Goal: Obtain resource: Download file/media

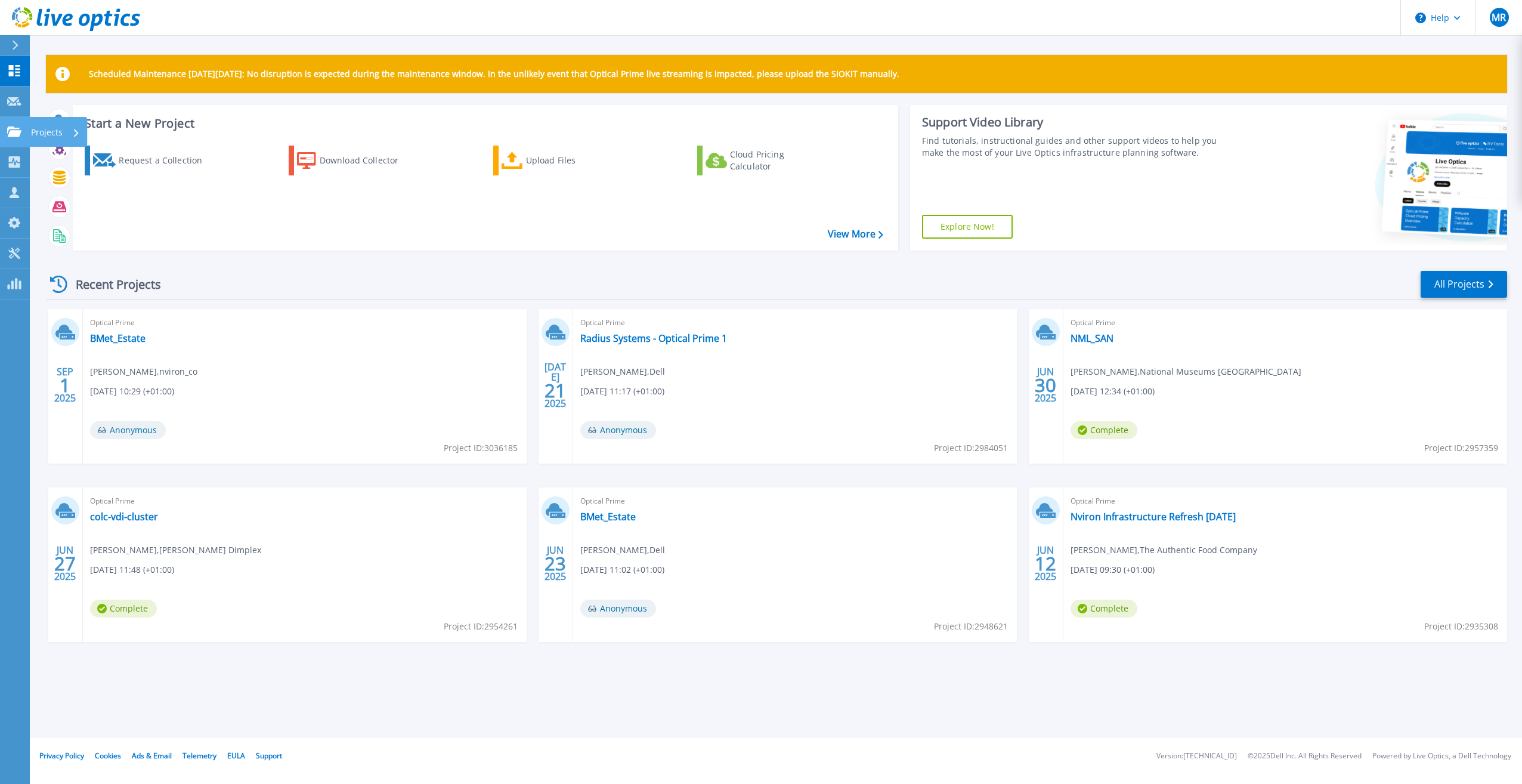
click at [12, 128] on icon at bounding box center [14, 131] width 14 height 10
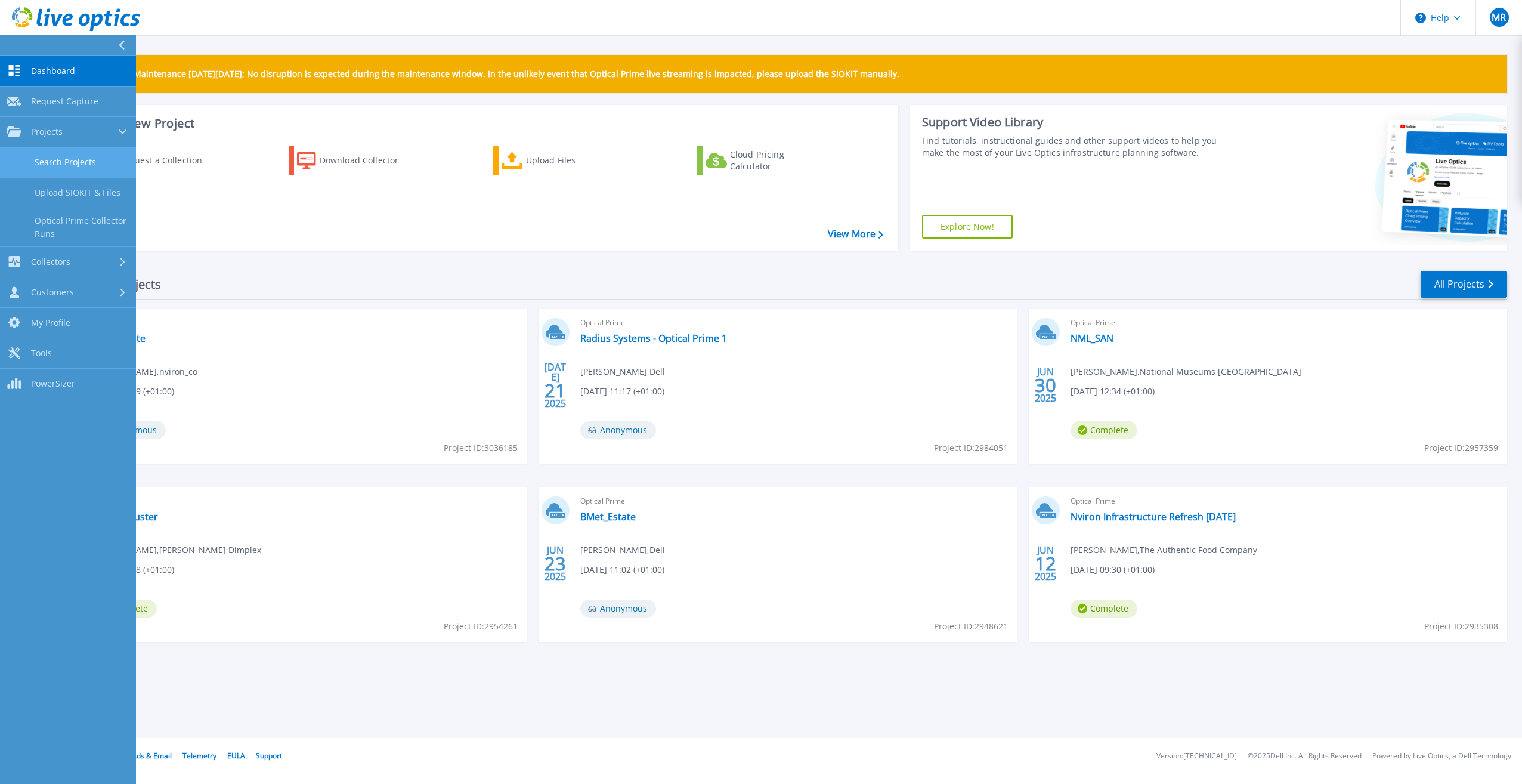
click at [80, 167] on link "Search Projects" at bounding box center [68, 163] width 136 height 30
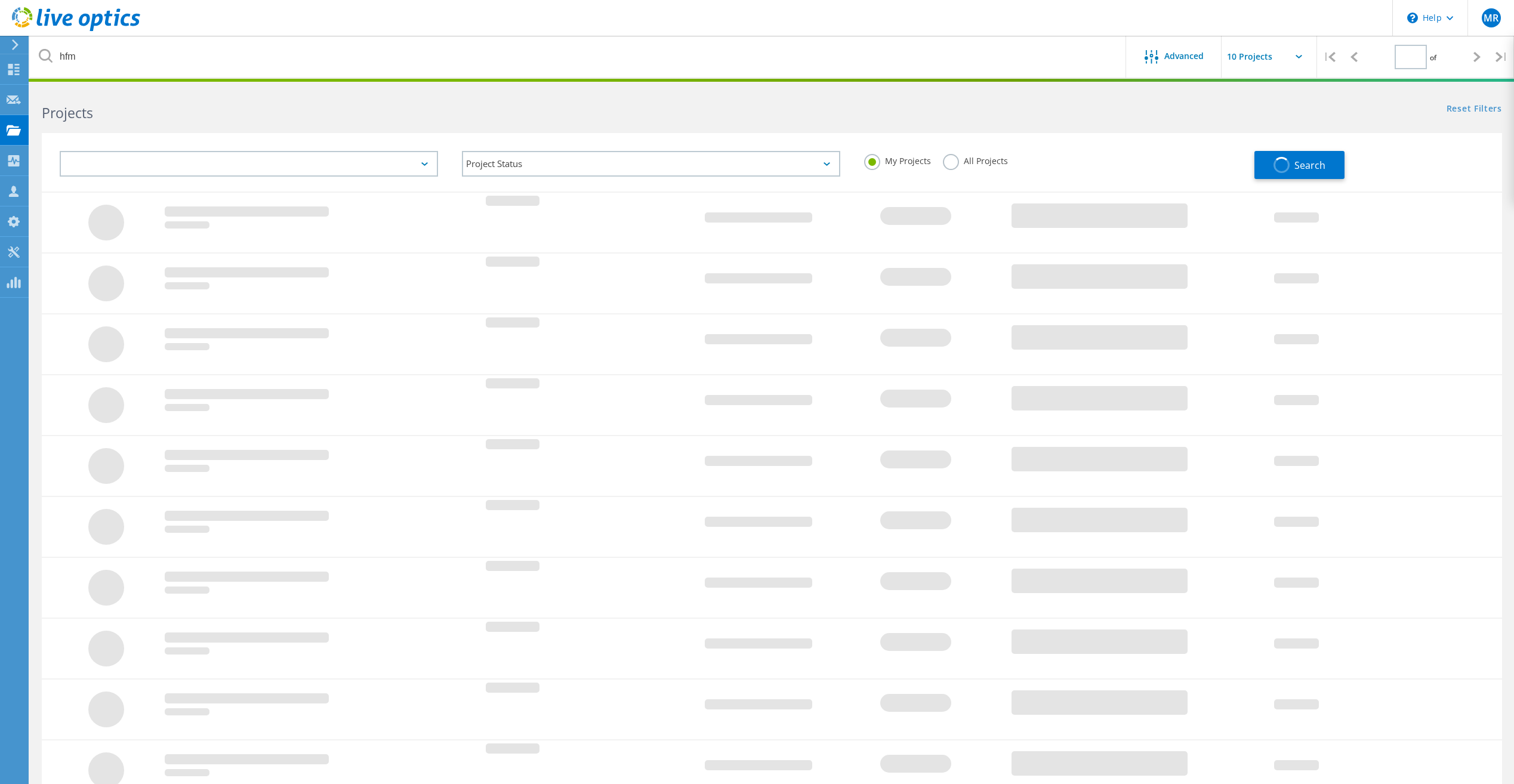
type input "1"
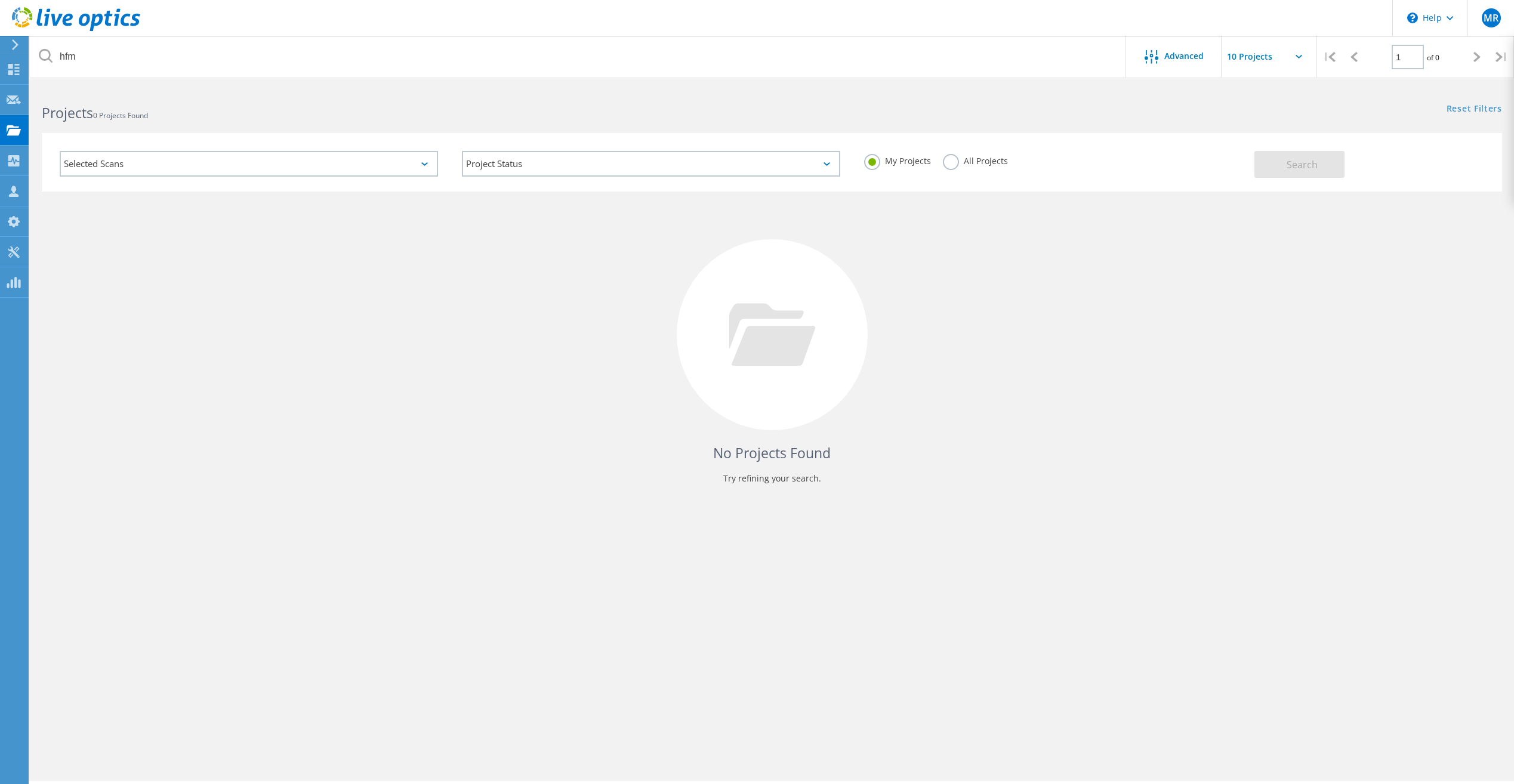
drag, startPoint x: 973, startPoint y: 158, endPoint x: 884, endPoint y: 126, distance: 94.6
click at [973, 158] on label "All Projects" at bounding box center [975, 159] width 65 height 11
click at [0, 0] on input "All Projects" at bounding box center [0, 0] width 0 height 0
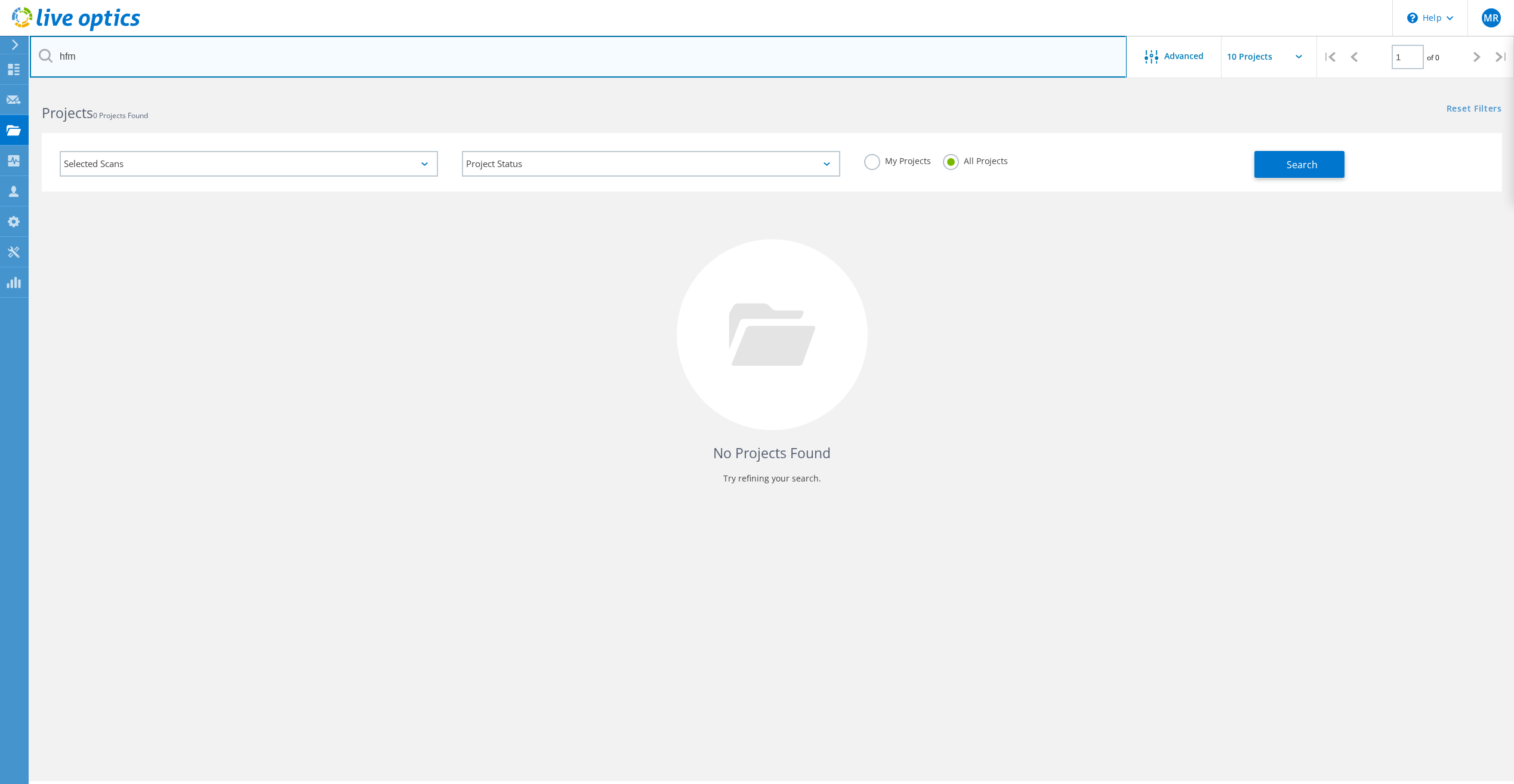
click at [558, 59] on input "hfm" at bounding box center [578, 56] width 1096 height 41
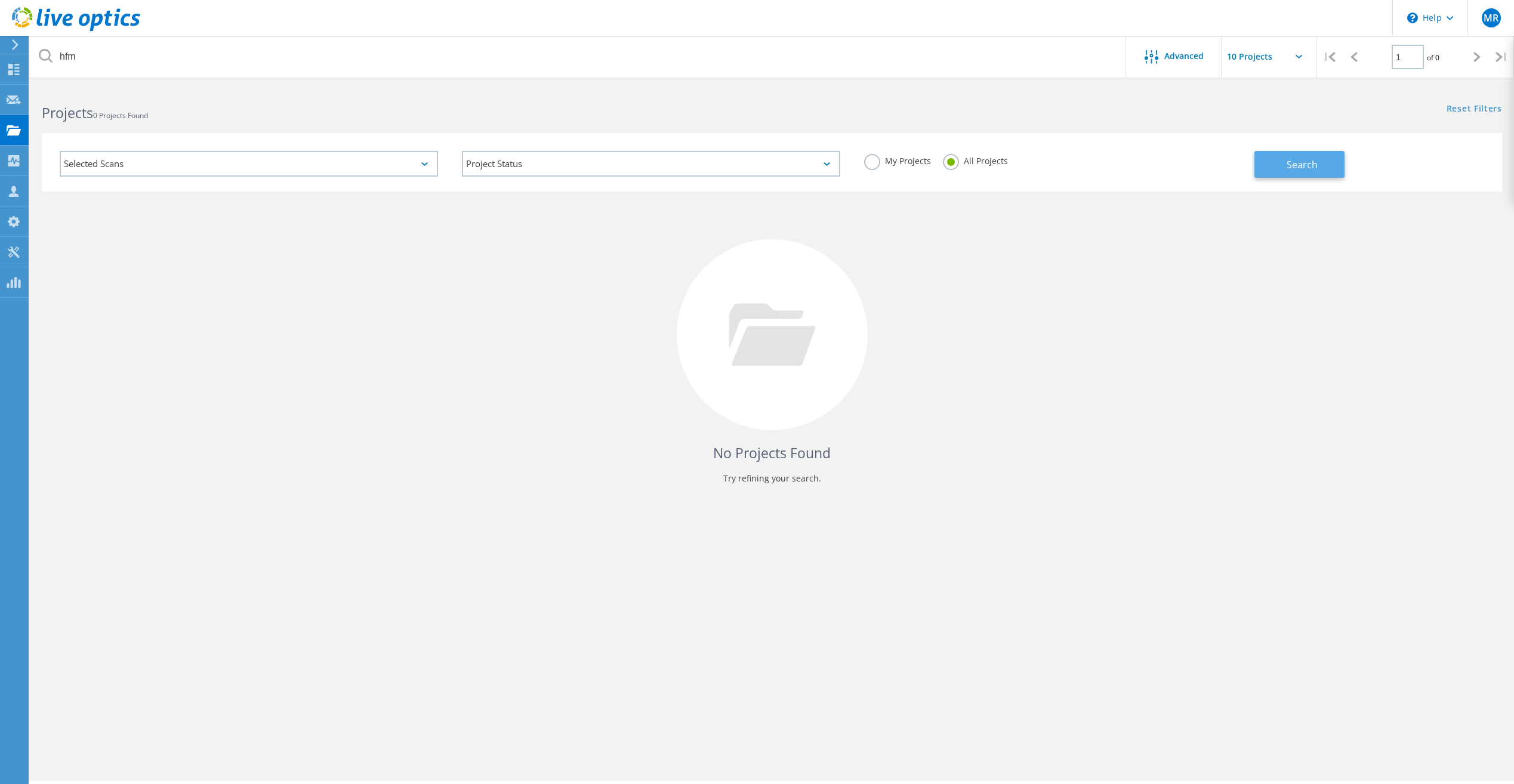
click at [1301, 166] on span "Search" at bounding box center [1301, 165] width 31 height 13
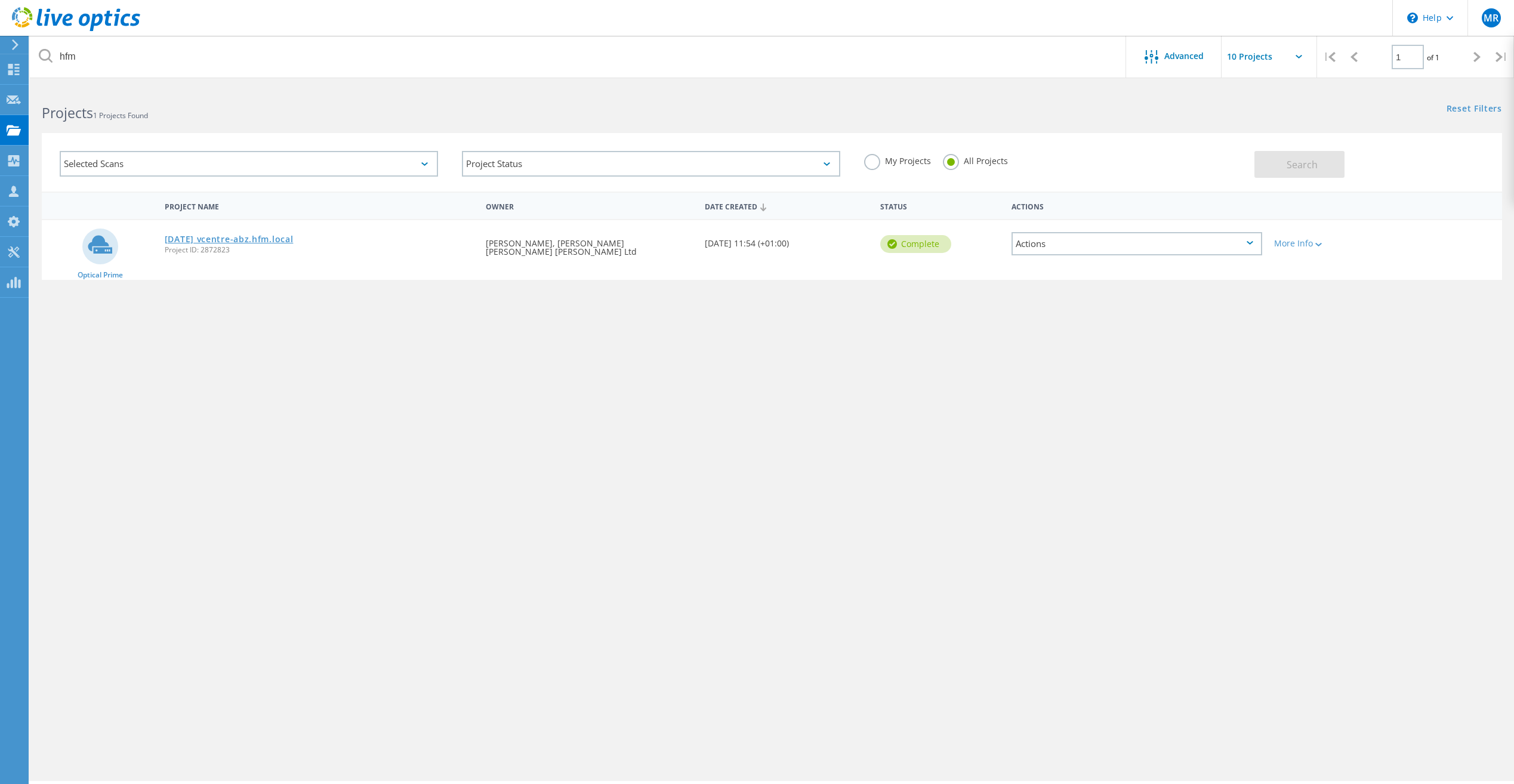
click at [228, 243] on link "[DATE] vcentre-abz.hfm.local" at bounding box center [229, 239] width 129 height 9
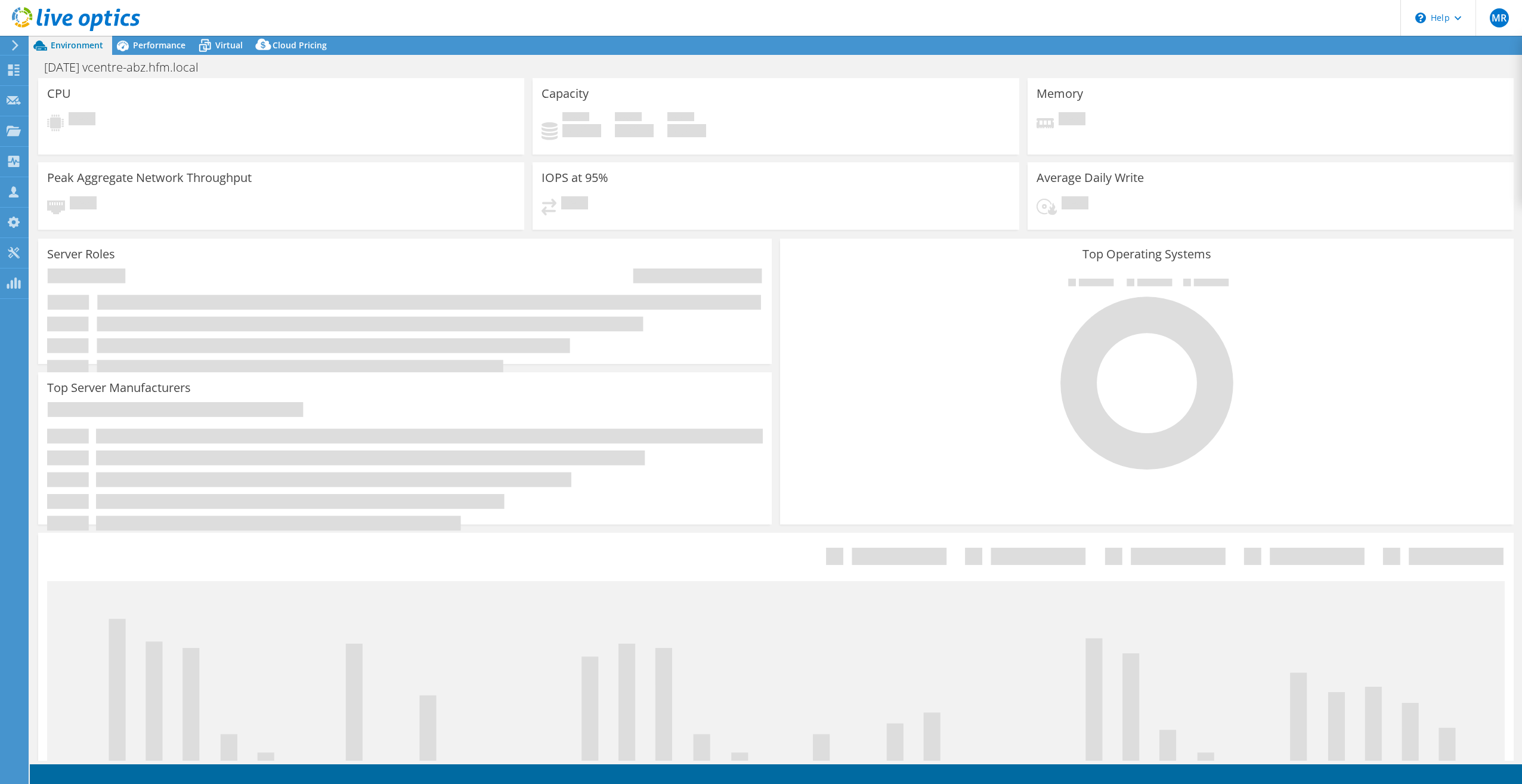
select select "EULondon"
select select "GBP"
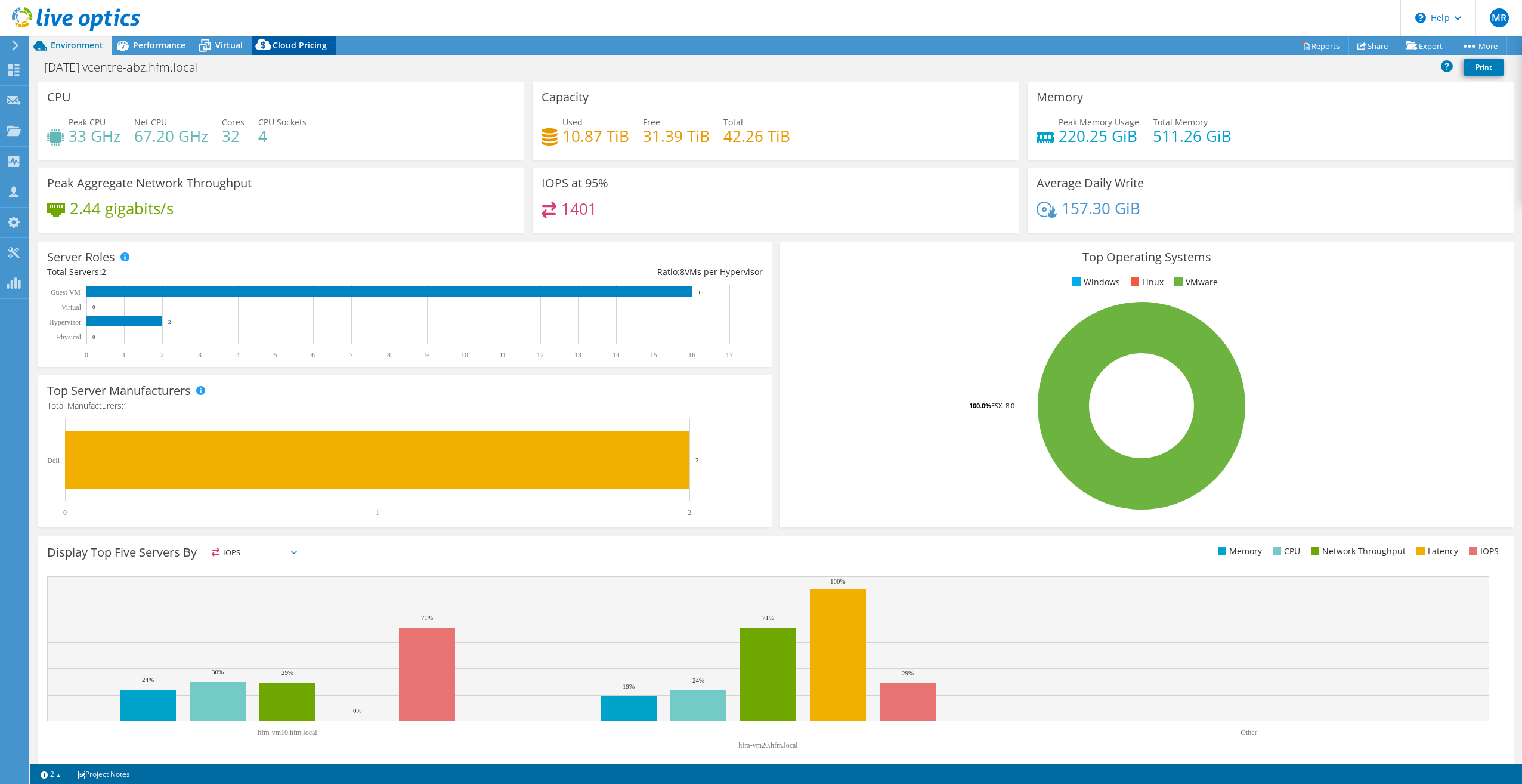
click at [303, 46] on span "Cloud Pricing" at bounding box center [300, 45] width 54 height 11
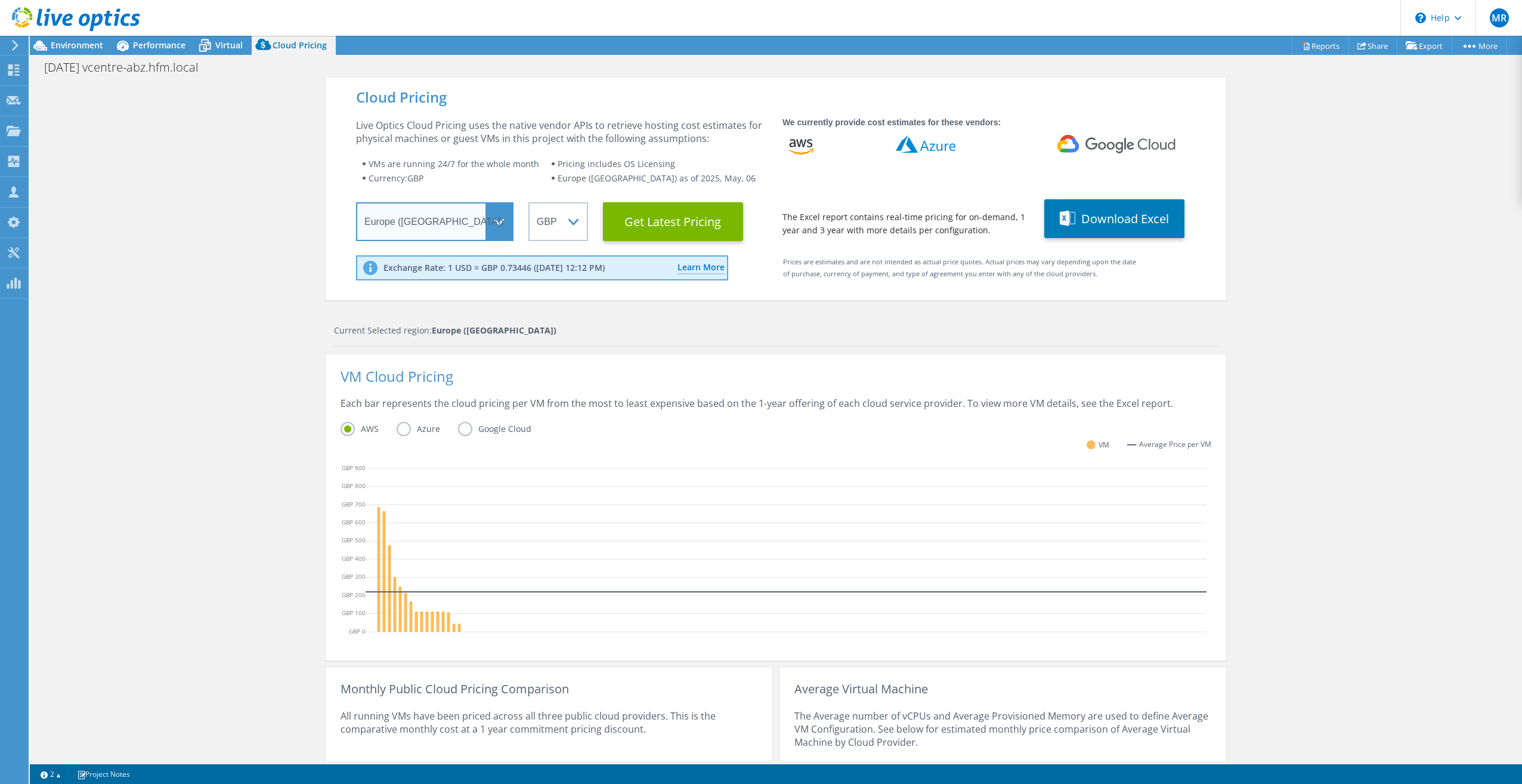
click at [478, 222] on select "Select a Region [GEOGRAPHIC_DATA] ([GEOGRAPHIC_DATA]) [GEOGRAPHIC_DATA] ([GEOGR…" at bounding box center [434, 221] width 157 height 39
drag, startPoint x: 483, startPoint y: 222, endPoint x: 517, endPoint y: 219, distance: 34.1
click at [483, 222] on select "Select a Region [GEOGRAPHIC_DATA] ([GEOGRAPHIC_DATA]) [GEOGRAPHIC_DATA] ([GEOGR…" at bounding box center [434, 221] width 157 height 39
click at [576, 225] on select "ARS AUD BRL CAD CHF CLP CNY DKK EUR GBP HKD HUF INR JPY MXN MYR NOK NZD PEN SEK…" at bounding box center [558, 221] width 60 height 39
click at [579, 224] on select "ARS AUD BRL CAD CHF CLP CNY DKK EUR GBP HKD HUF INR JPY MXN MYR NOK NZD PEN SEK…" at bounding box center [558, 221] width 60 height 39
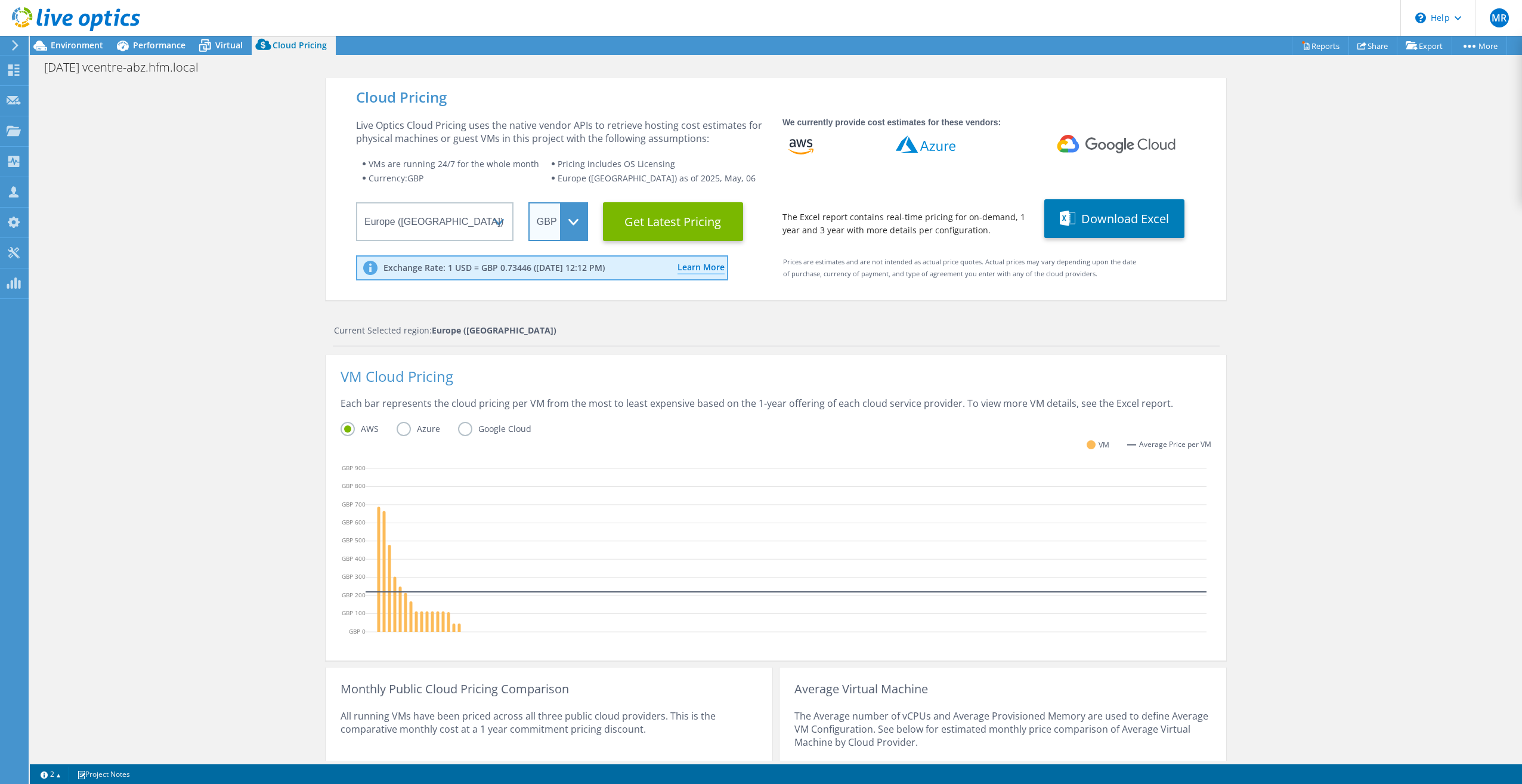
scroll to position [53, 0]
click at [1137, 225] on button "Download Excel" at bounding box center [1115, 219] width 140 height 39
